Goal: Find specific page/section: Find specific page/section

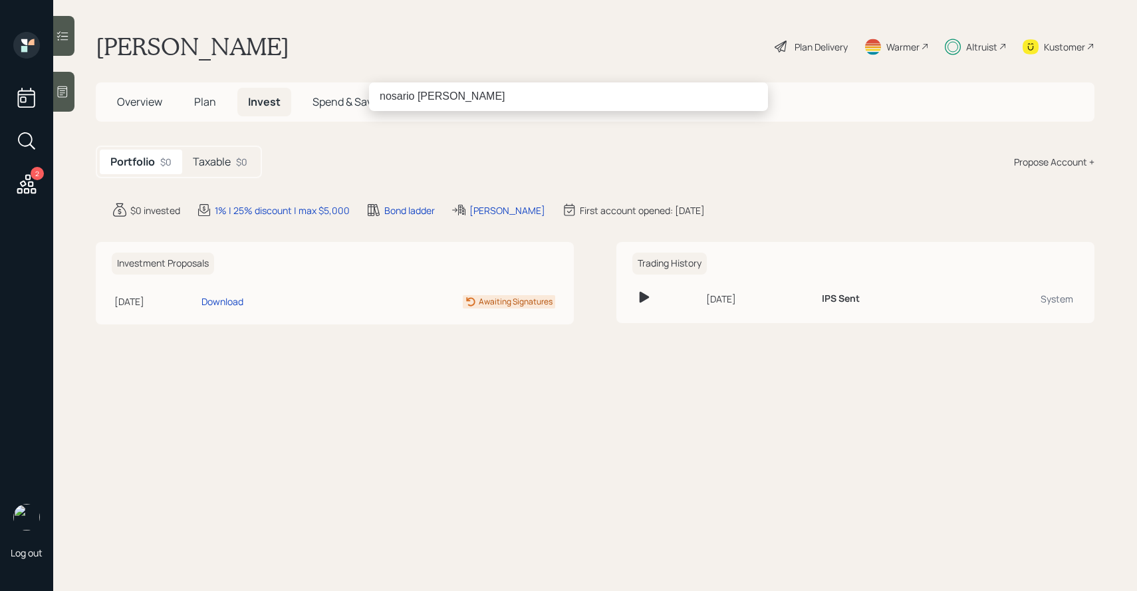
type input "nosario [PERSON_NAME]"
click at [1051, 45] on div "nosario [PERSON_NAME]" at bounding box center [568, 295] width 1137 height 591
click at [1051, 45] on div "Kustomer" at bounding box center [1064, 47] width 41 height 14
